Goal: Task Accomplishment & Management: Manage account settings

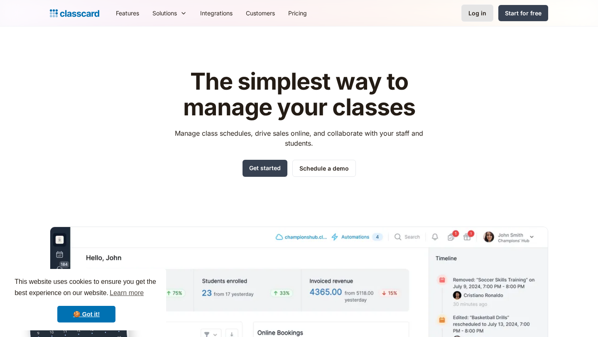
click at [476, 15] on div "Log in" at bounding box center [477, 13] width 18 height 9
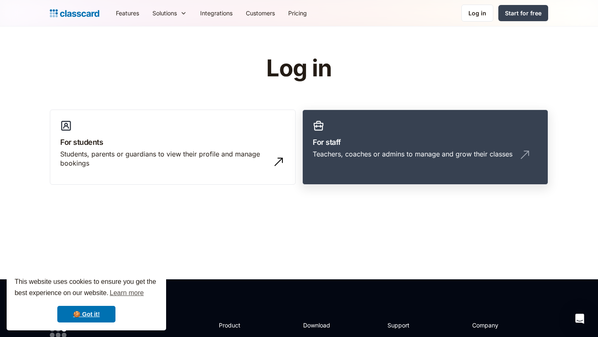
click at [373, 149] on div "Teachers, coaches or admins to manage and grow their classes" at bounding box center [413, 153] width 200 height 9
